Goal: Transaction & Acquisition: Obtain resource

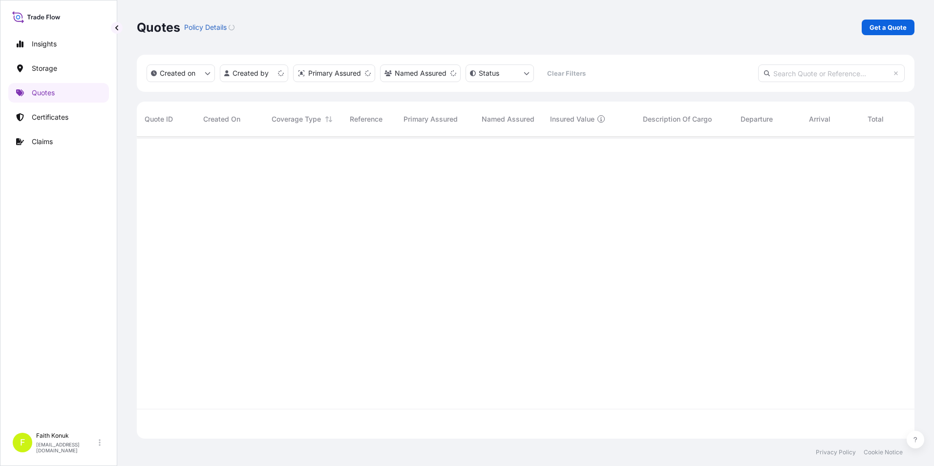
scroll to position [300, 770]
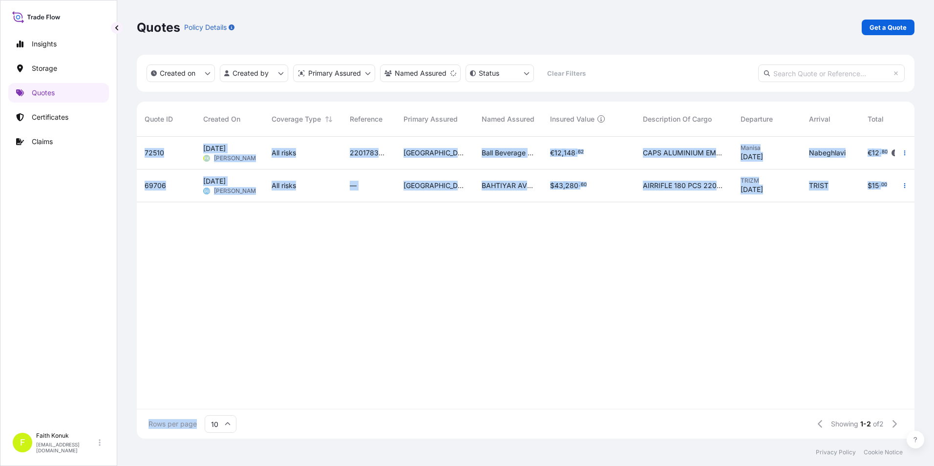
click at [384, 408] on div "Quote ID Created On Coverage Type Reference Primary Assured Named Assured Insur…" at bounding box center [525, 270] width 777 height 337
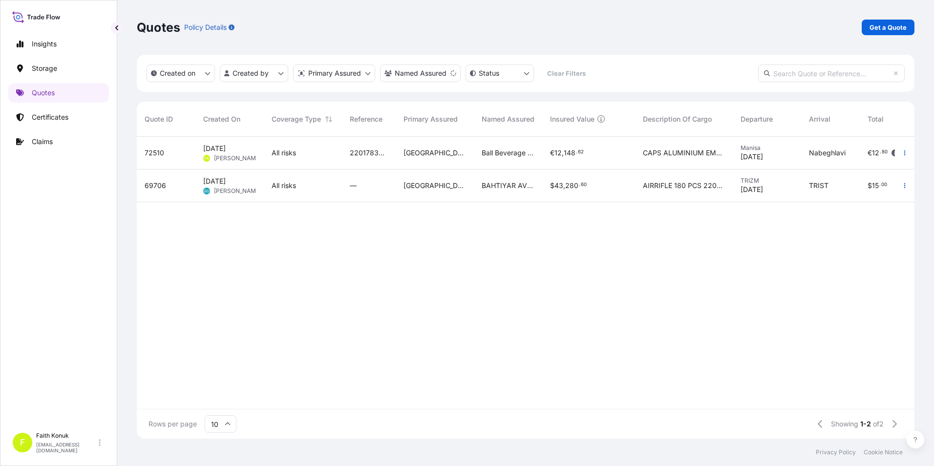
drag, startPoint x: 384, startPoint y: 408, endPoint x: 347, endPoint y: 377, distance: 49.2
click at [364, 362] on div "72510 [DATE] FK [PERSON_NAME] All risks 2201783232 [GEOGRAPHIC_DATA] Ball Bever…" at bounding box center [571, 273] width 869 height 272
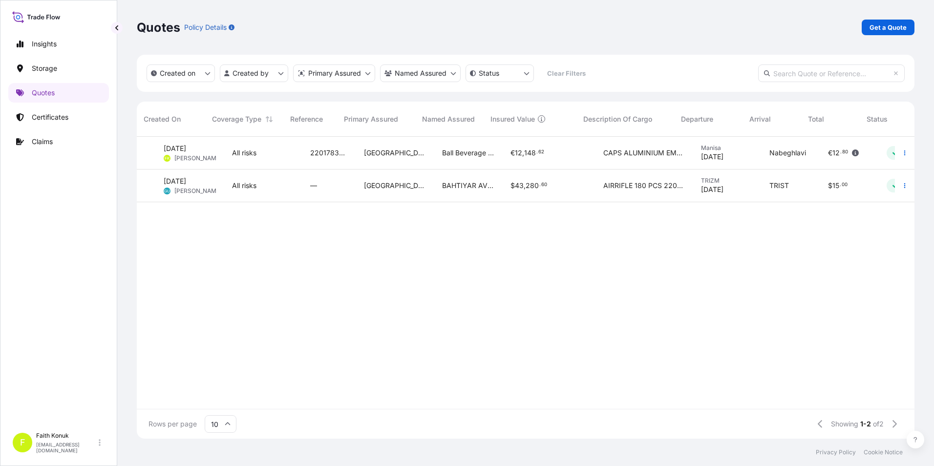
scroll to position [0, 92]
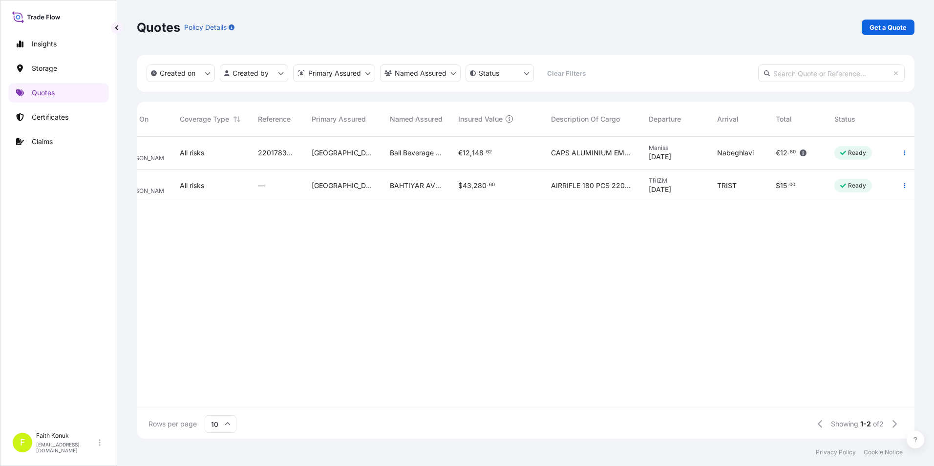
click at [394, 147] on div "Ball Beverage Turkey Paketleme A.S." at bounding box center [416, 153] width 68 height 33
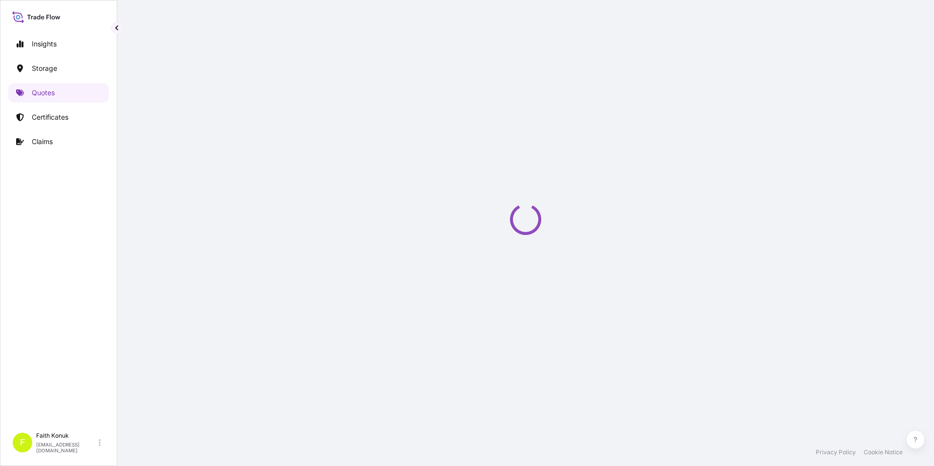
select select "Inland"
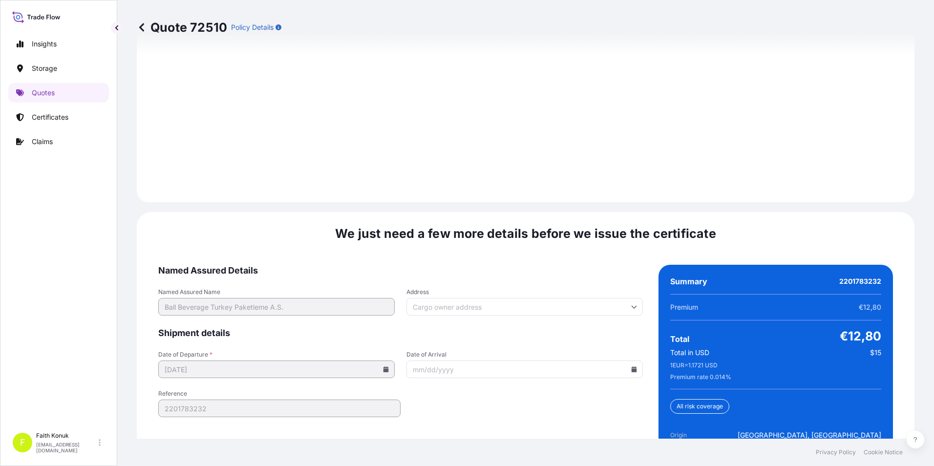
scroll to position [1426, 0]
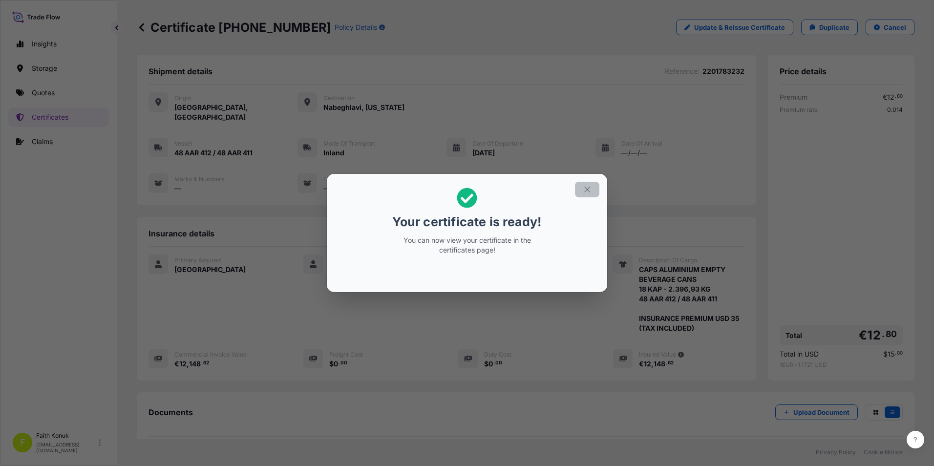
click at [591, 187] on button "button" at bounding box center [587, 190] width 24 height 16
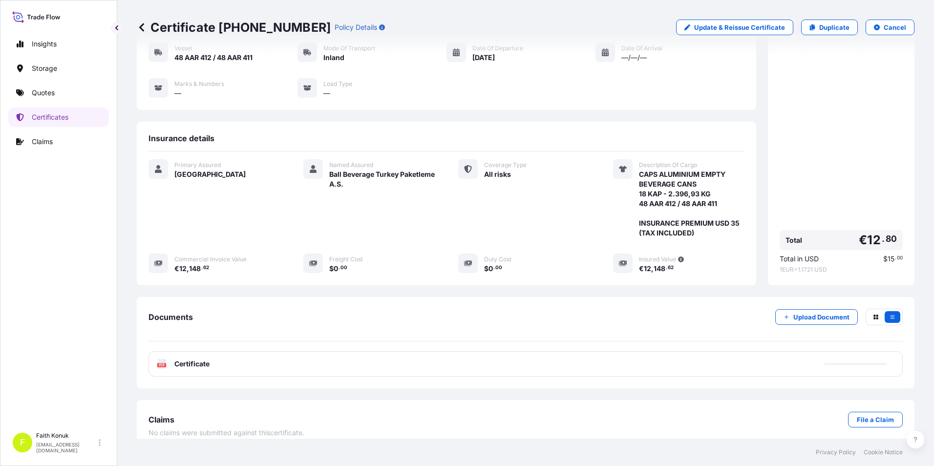
scroll to position [96, 0]
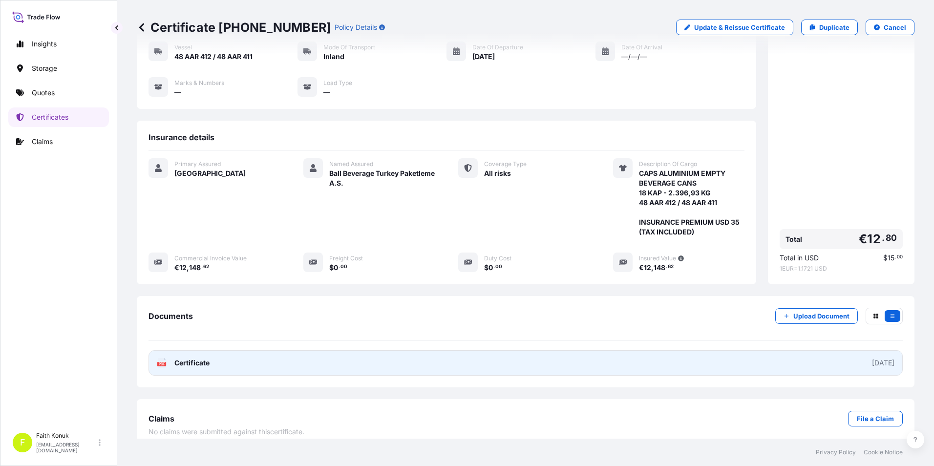
click at [196, 358] on span "Certificate" at bounding box center [191, 363] width 35 height 10
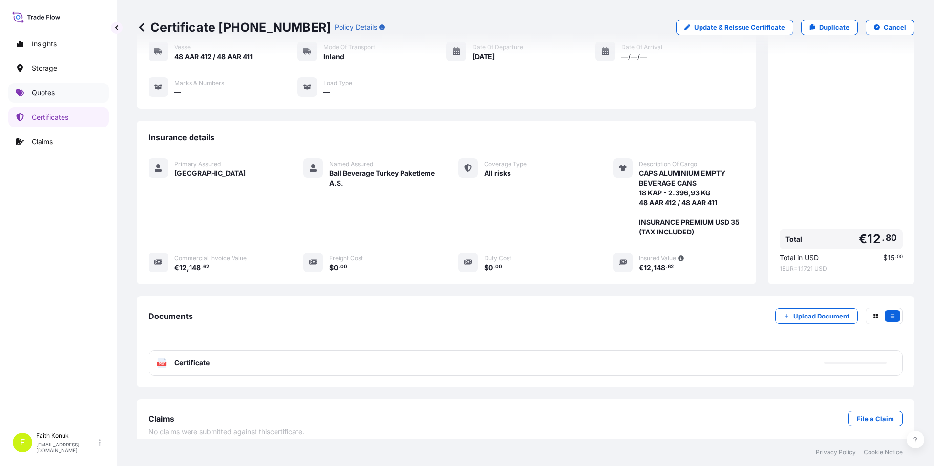
click at [52, 95] on p "Quotes" at bounding box center [43, 93] width 23 height 10
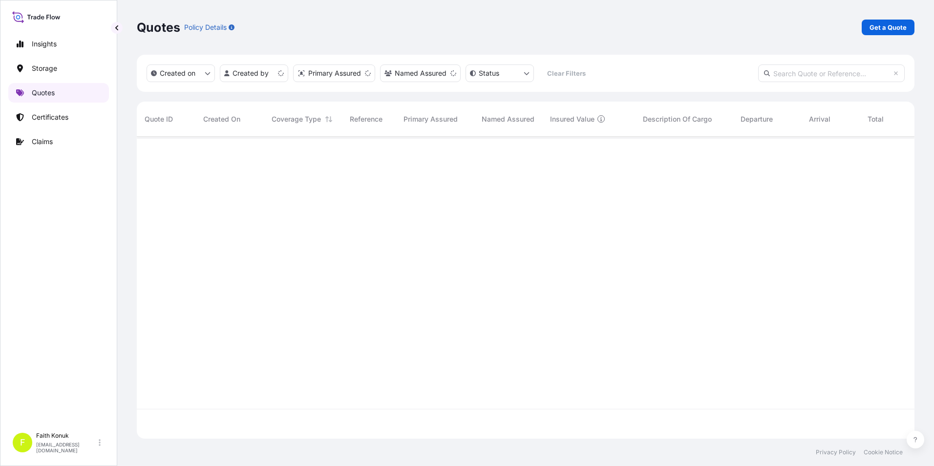
scroll to position [300, 770]
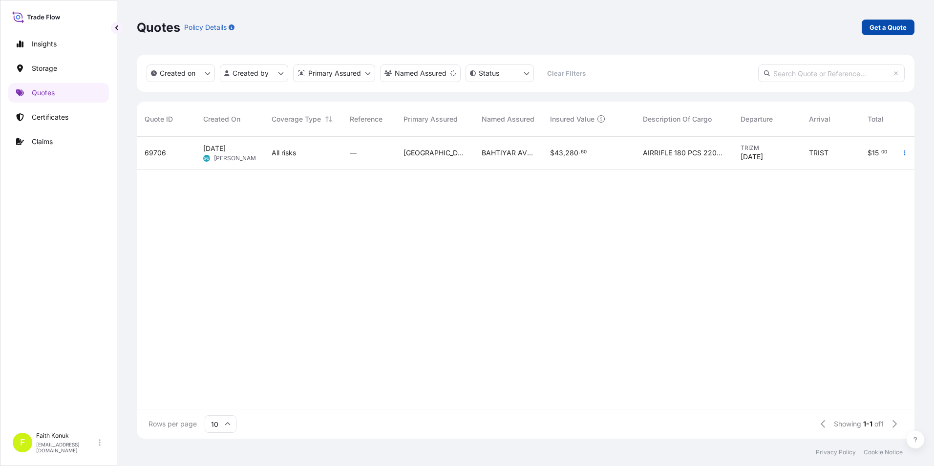
click at [883, 25] on p "Get a Quote" at bounding box center [887, 27] width 37 height 10
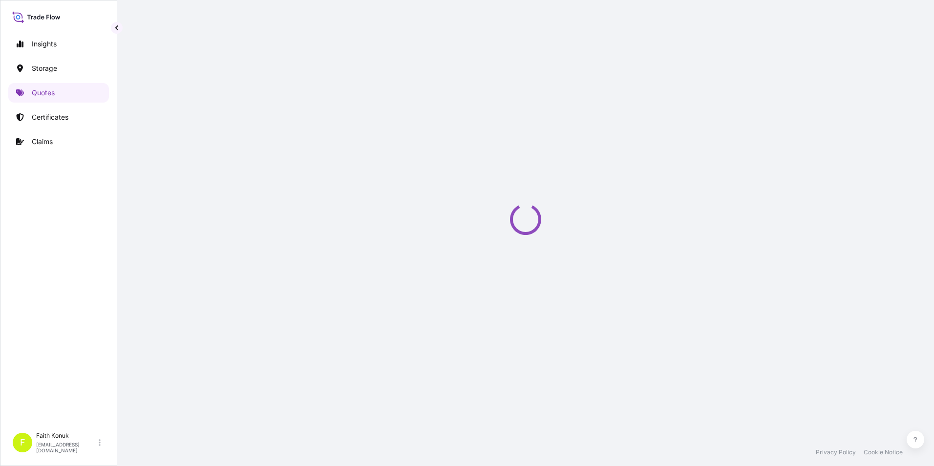
select select "Water"
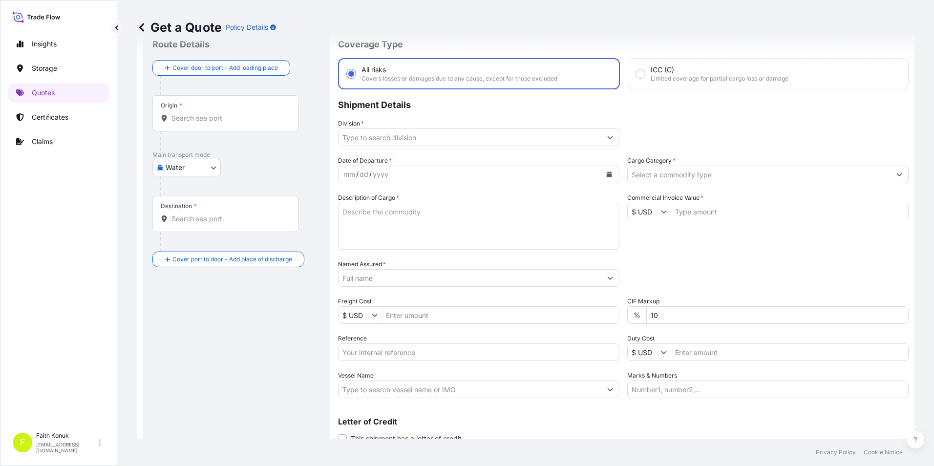
scroll to position [31, 0]
drag, startPoint x: 904, startPoint y: 0, endPoint x: 654, endPoint y: 29, distance: 251.6
click at [654, 29] on div "Get a Quote Policy Details" at bounding box center [525, 28] width 777 height 16
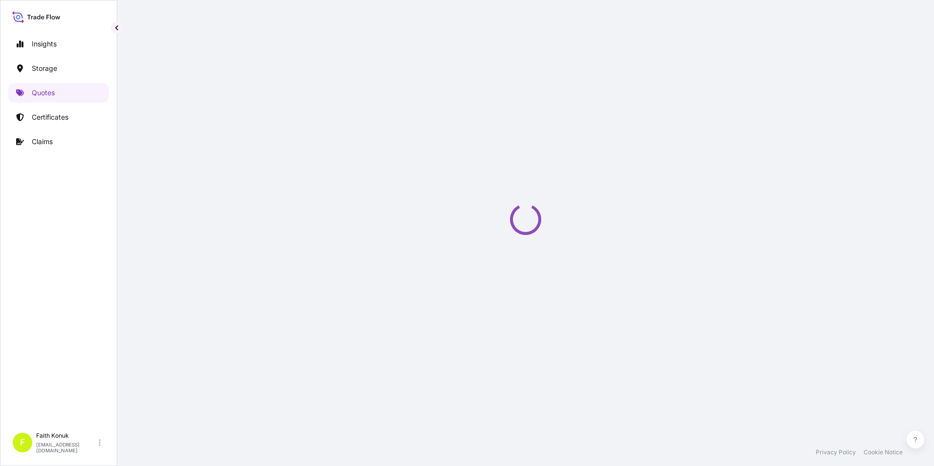
select select "Water"
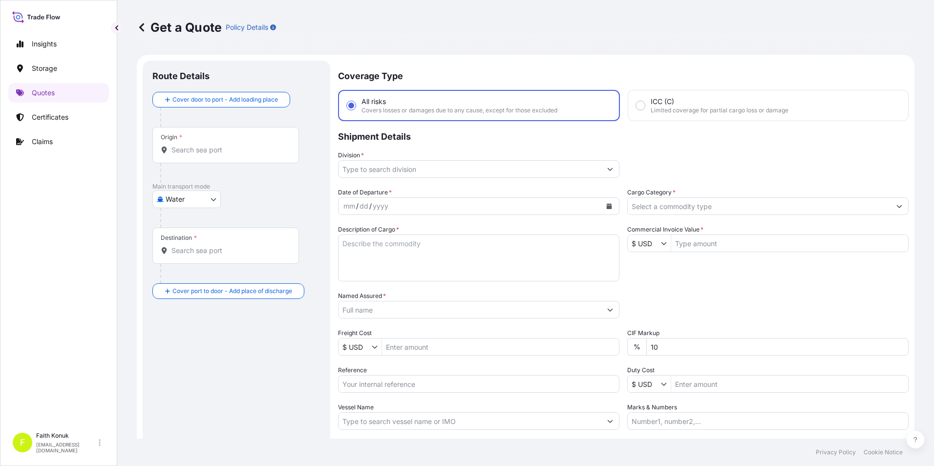
scroll to position [16, 0]
